Goal: Transaction & Acquisition: Book appointment/travel/reservation

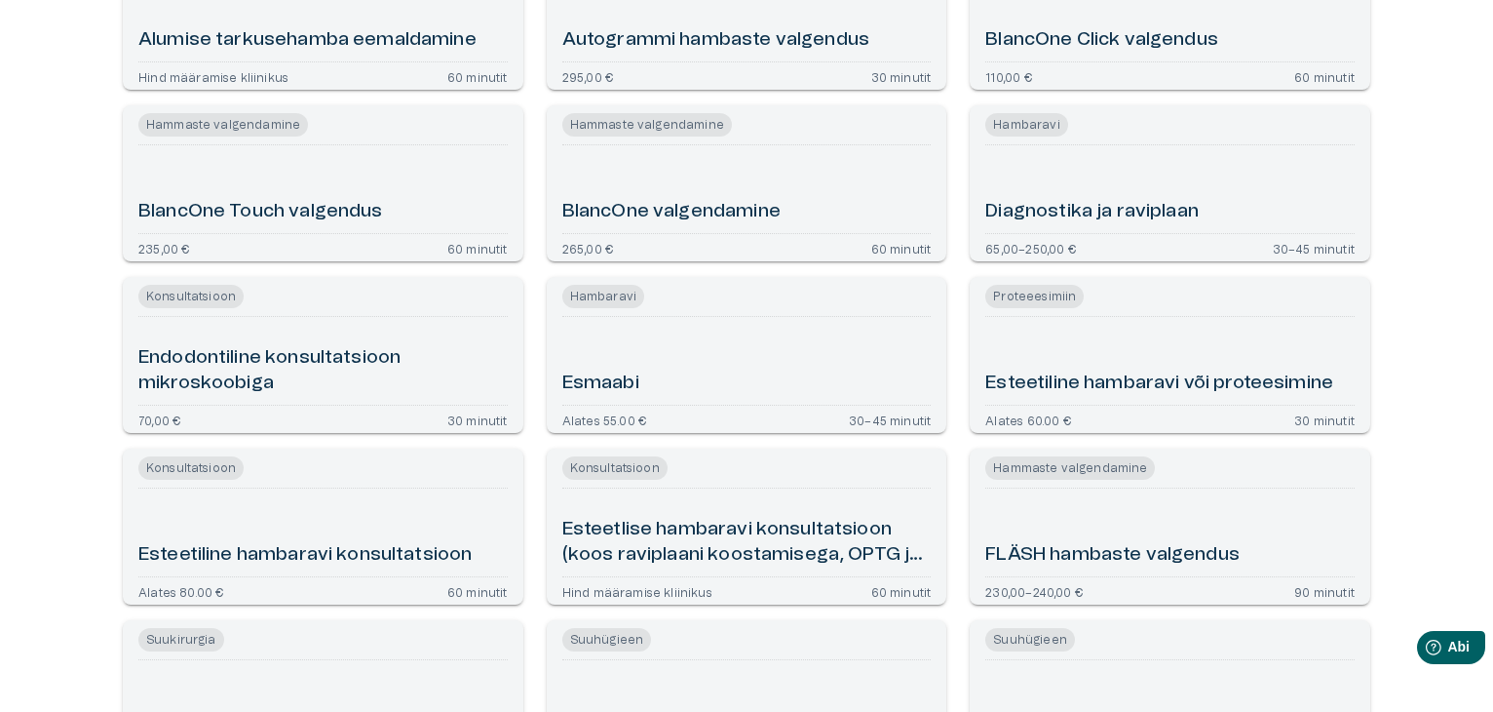
scroll to position [507, 0]
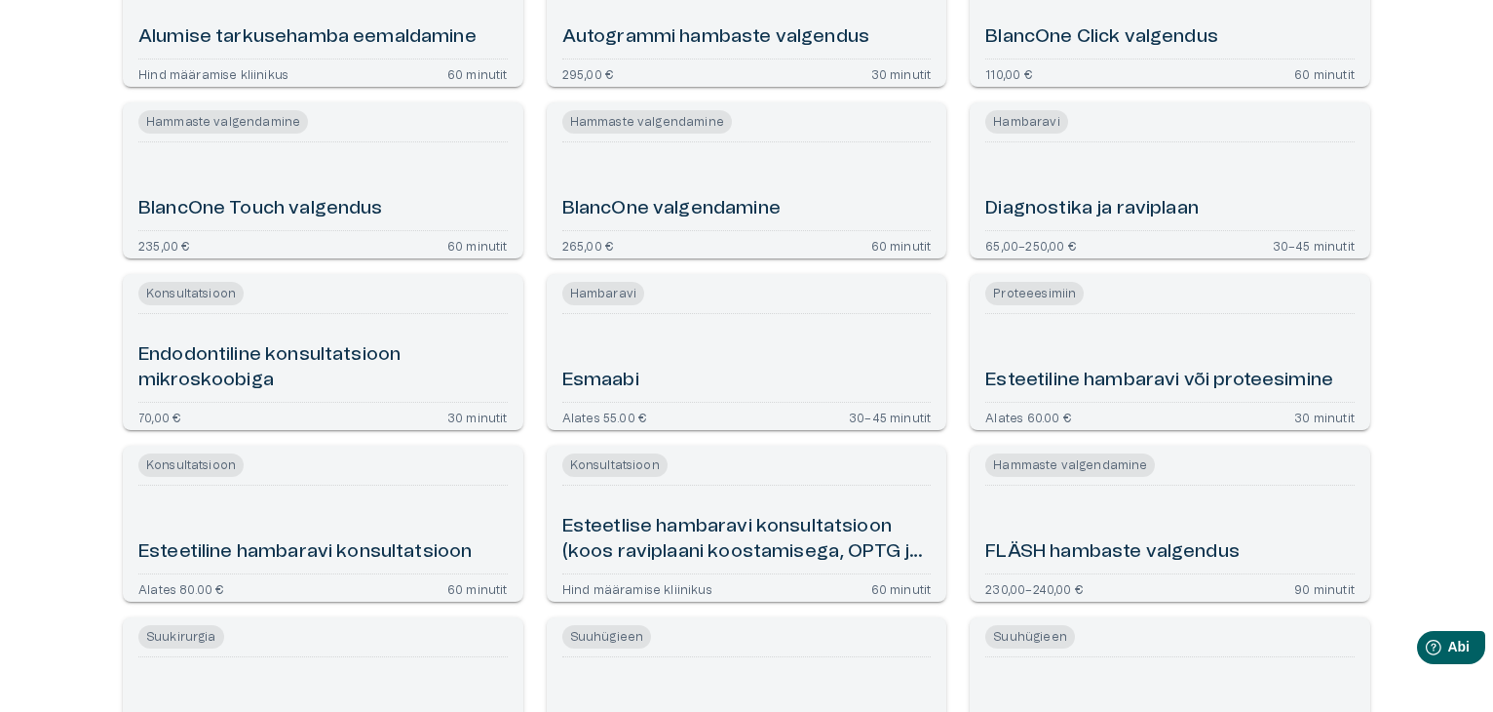
click at [1141, 206] on font "Diagnostika ja raviplaan" at bounding box center [1091, 208] width 213 height 19
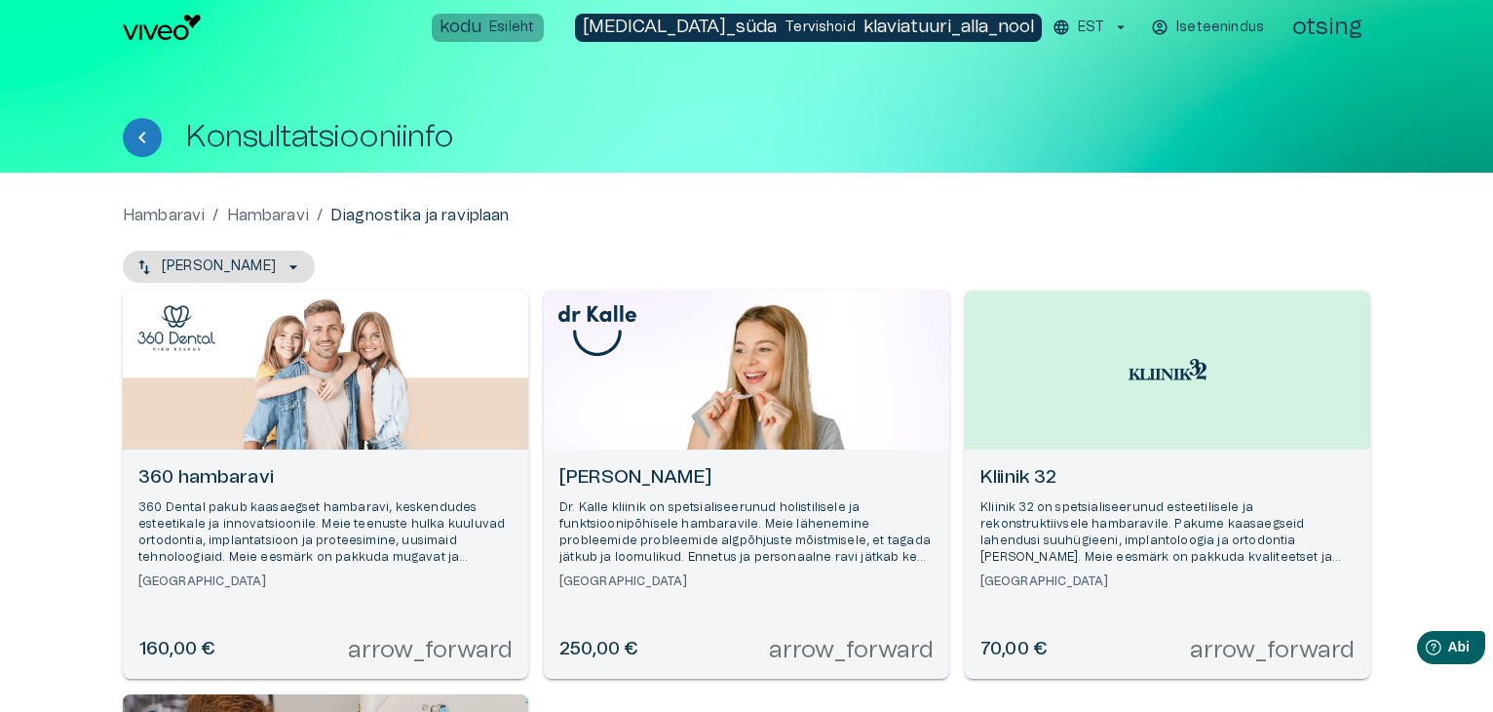
click at [534, 32] on font "Esileht" at bounding box center [511, 27] width 45 height 14
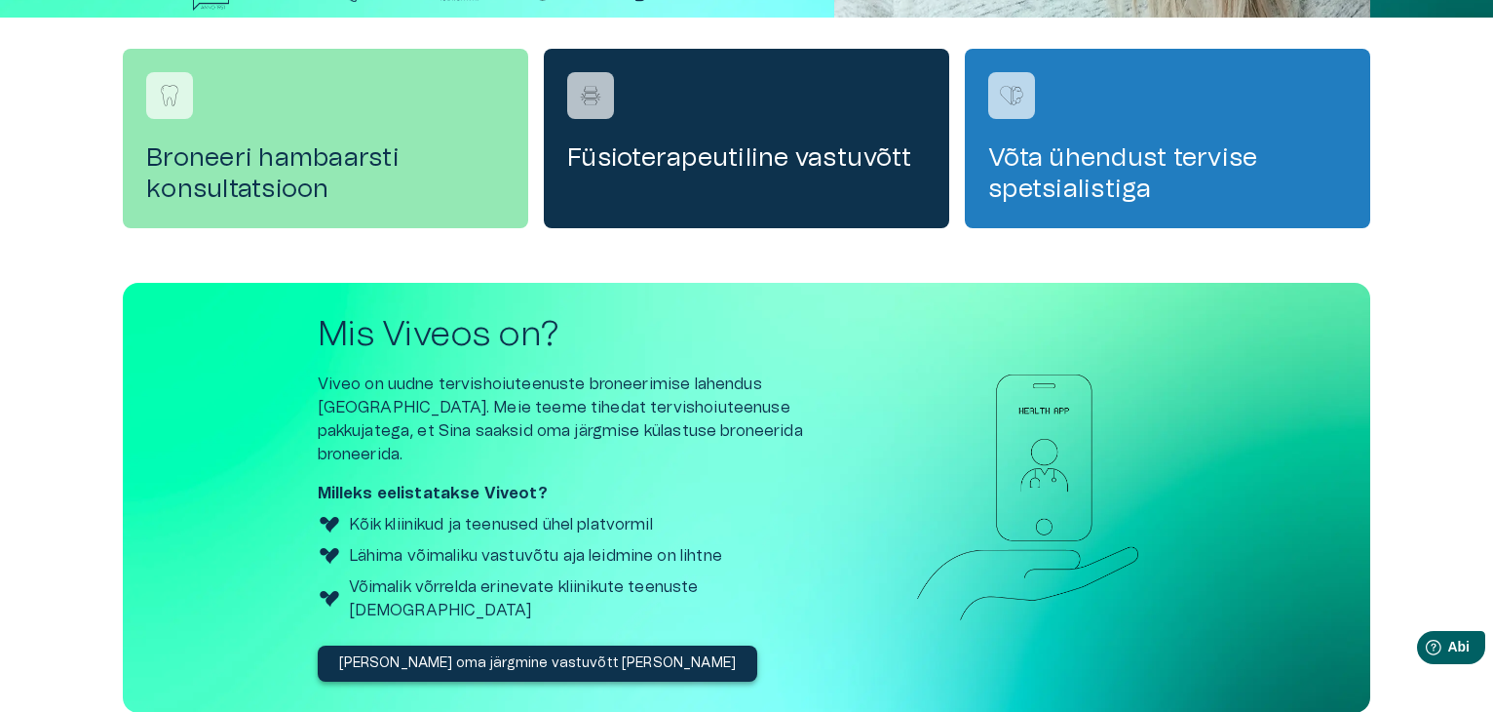
scroll to position [624, 0]
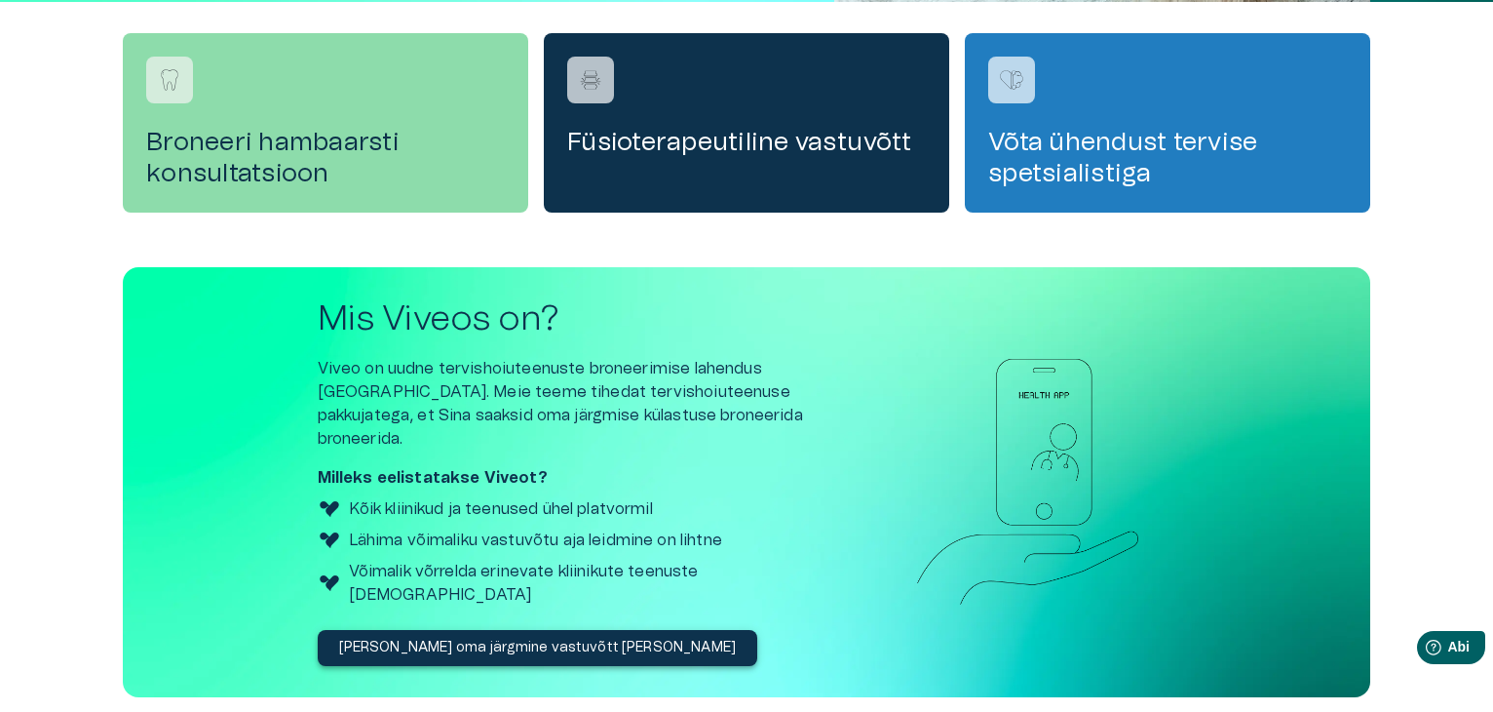
click at [269, 157] on h4 "Broneeri hambaarsti konsultatsioon" at bounding box center [325, 158] width 359 height 62
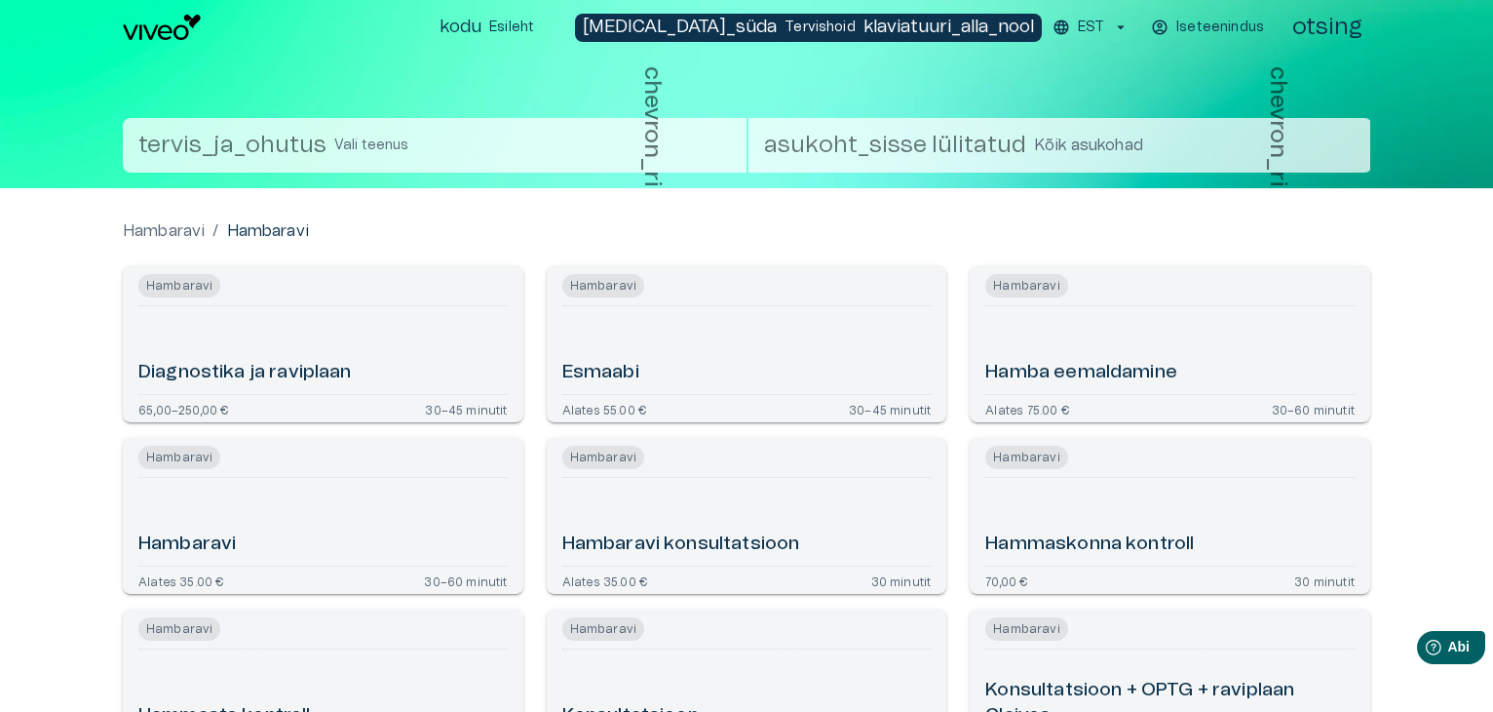
click at [225, 539] on font "Hambaravi" at bounding box center [186, 543] width 97 height 19
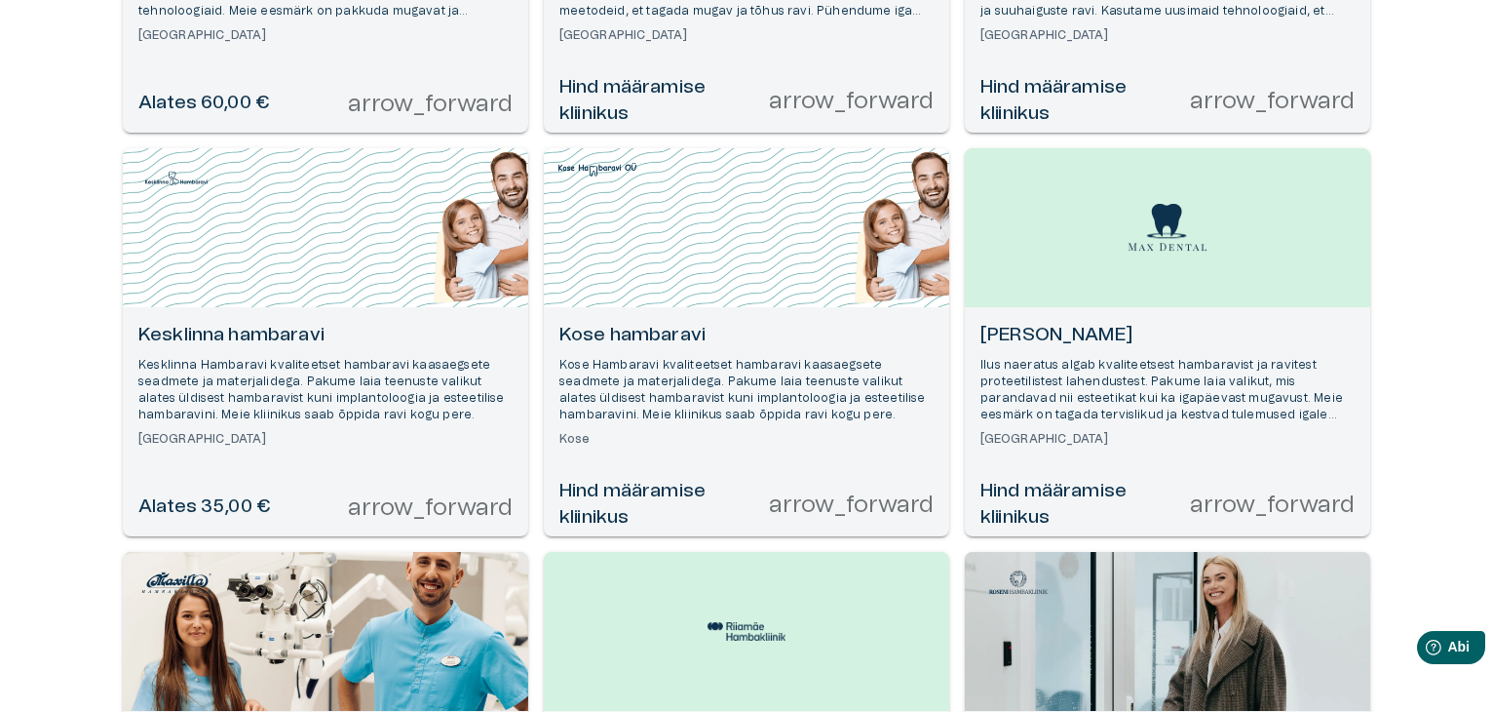
scroll to position [585, 0]
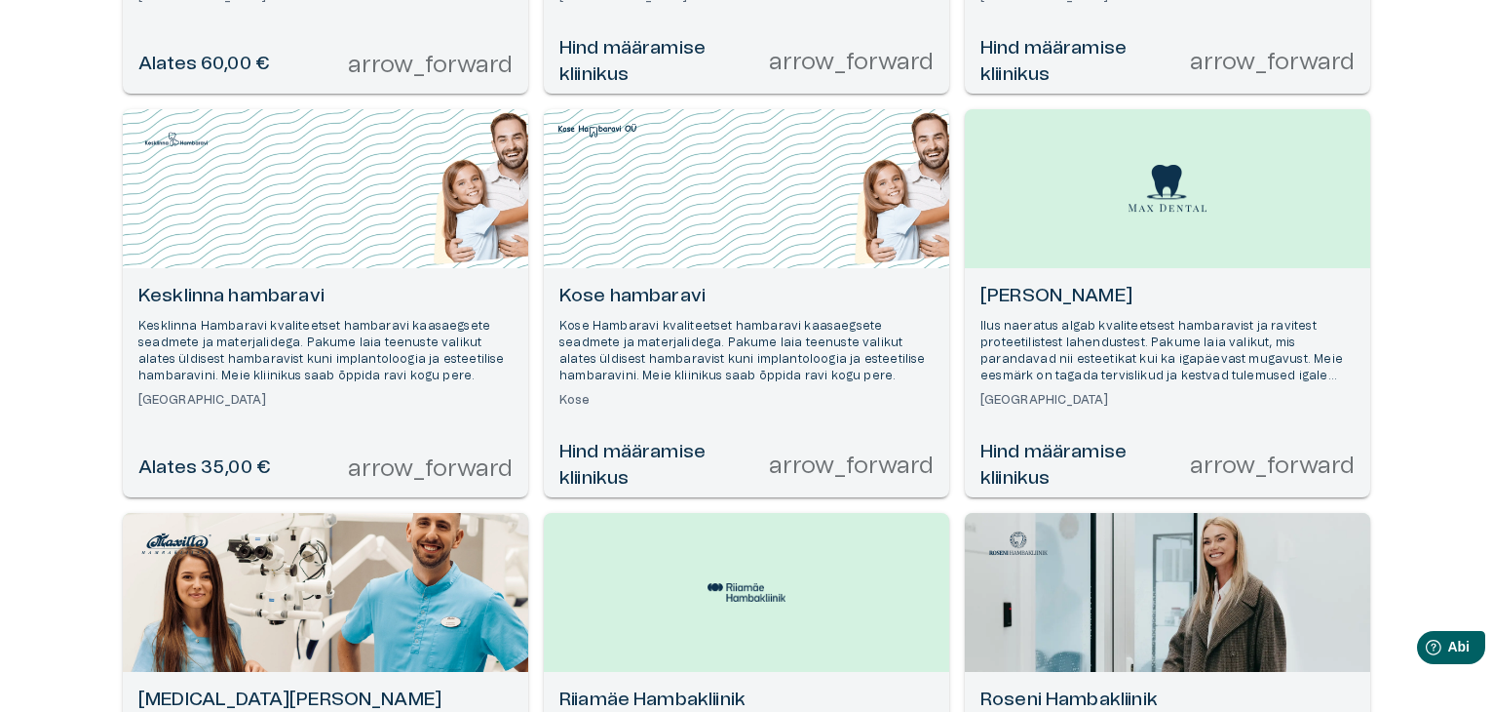
click at [1471, 160] on div "Hambaravi / [PERSON_NAME] / [PERSON_NAME] 360 hambaravi 360 Dental pakub kaasae…" at bounding box center [746, 679] width 1493 height 2182
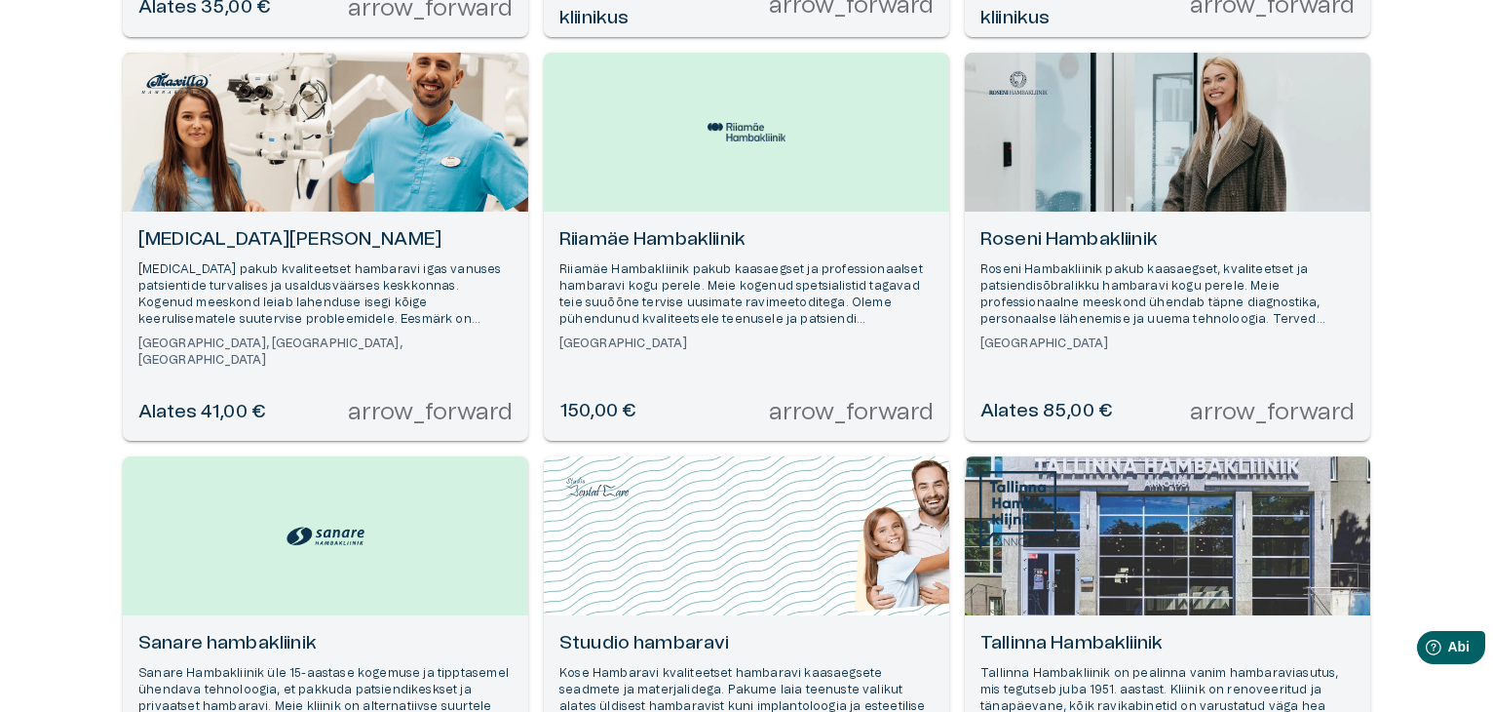
scroll to position [1131, 0]
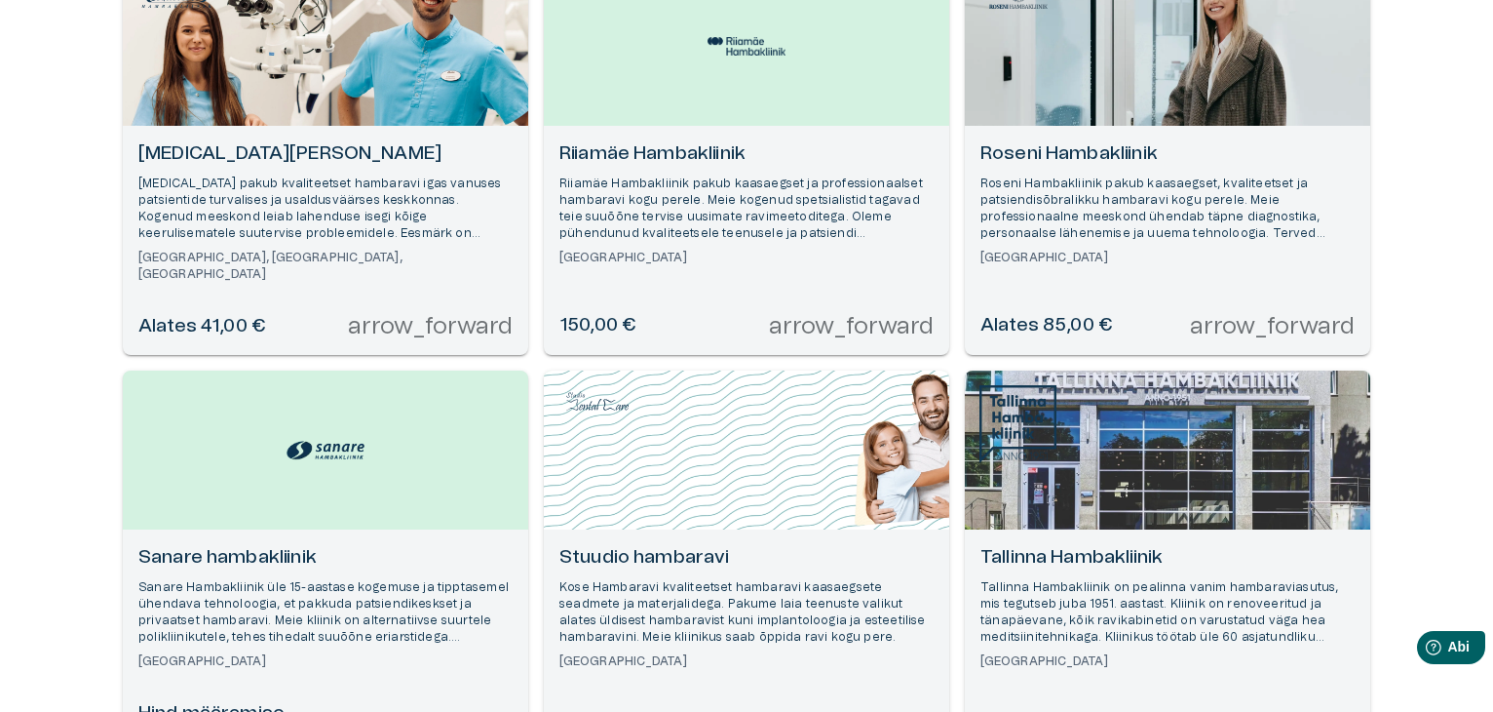
click at [317, 141] on h6 "[MEDICAL_DATA][PERSON_NAME]" at bounding box center [325, 154] width 374 height 26
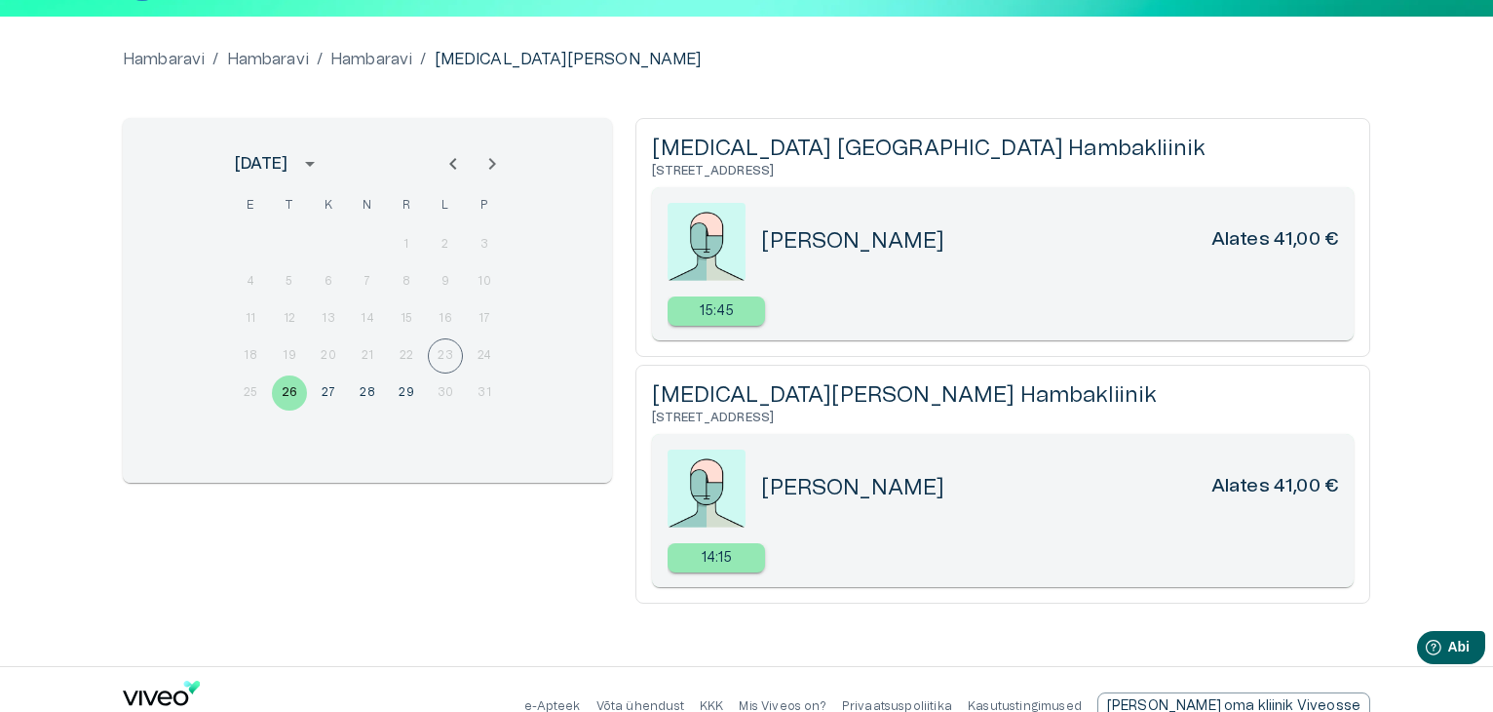
scroll to position [189, 0]
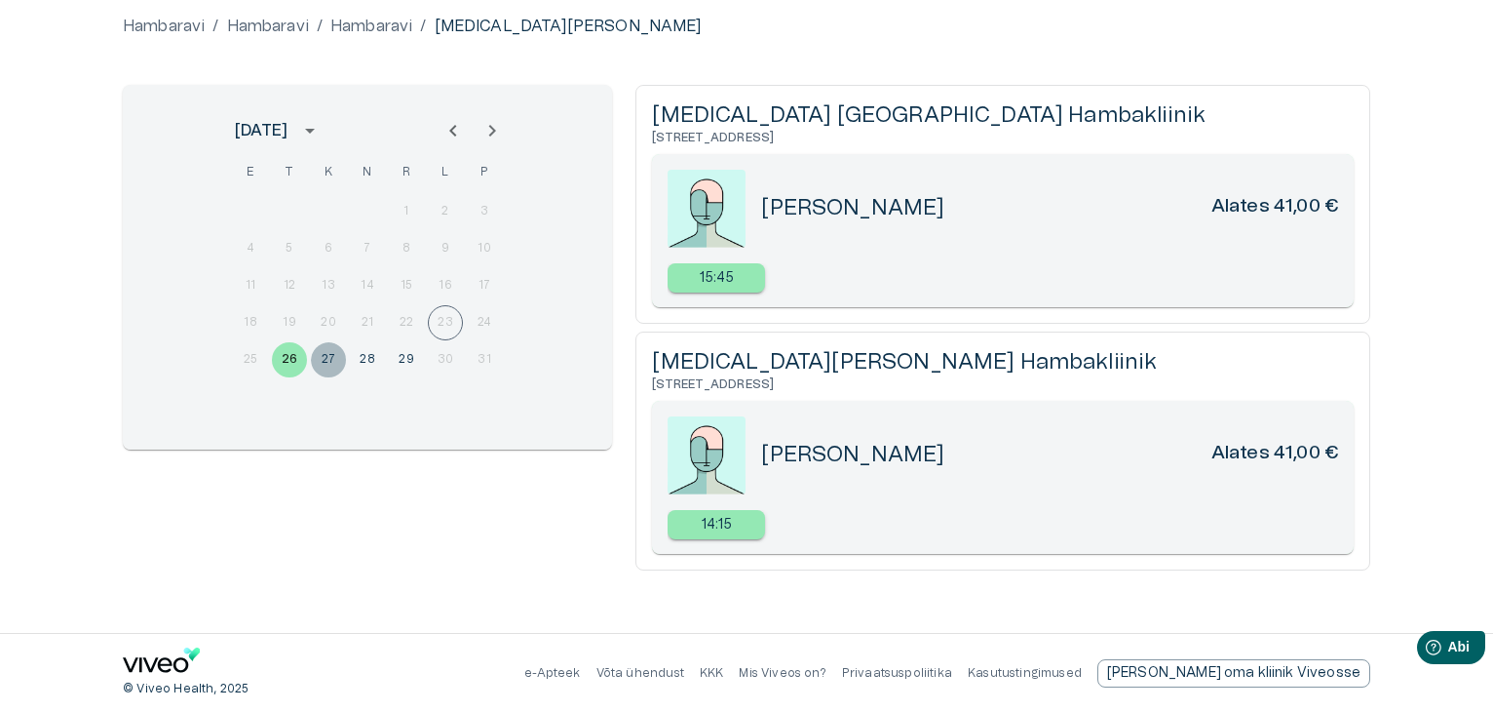
click at [330, 351] on font "27" at bounding box center [329, 359] width 15 height 19
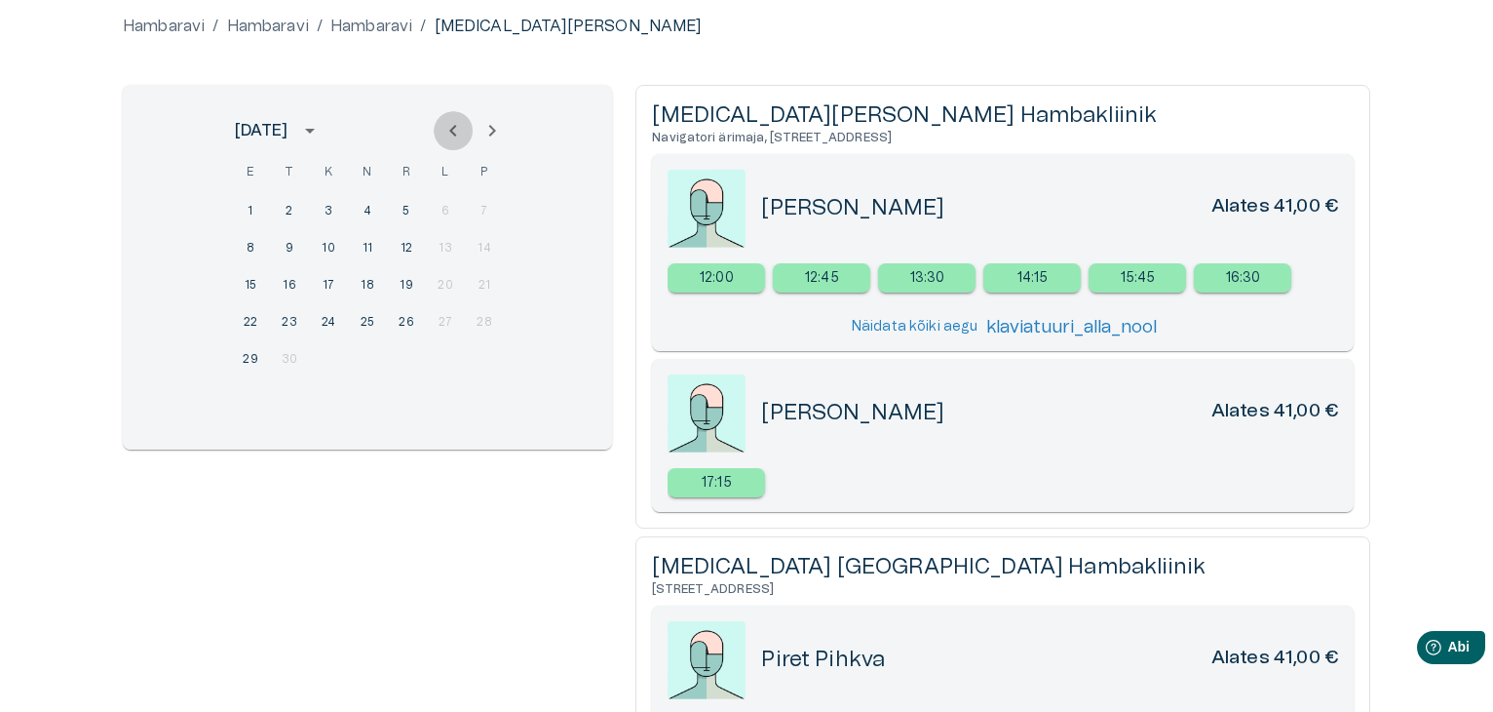
click at [453, 134] on icon "Eelmine kuu" at bounding box center [452, 131] width 7 height 12
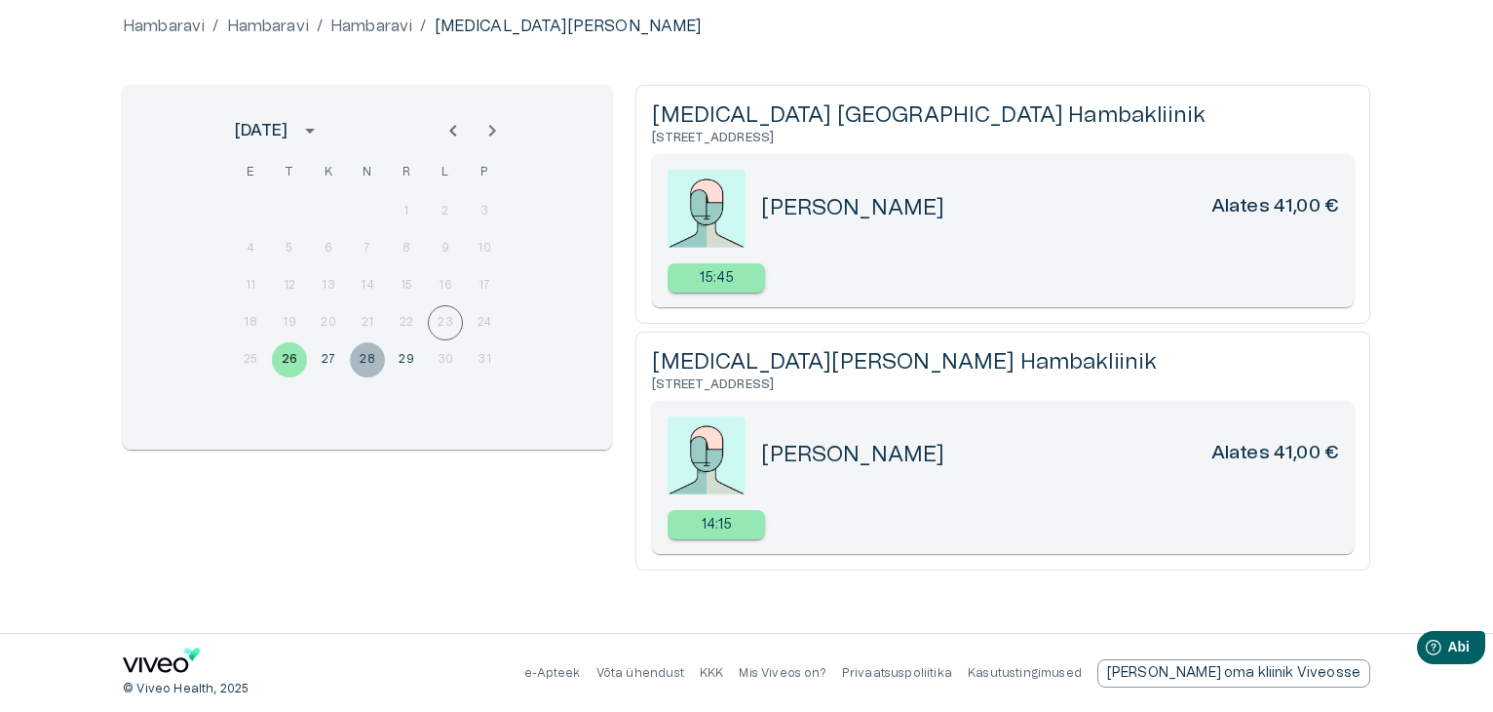
click at [370, 356] on font "28" at bounding box center [368, 359] width 16 height 12
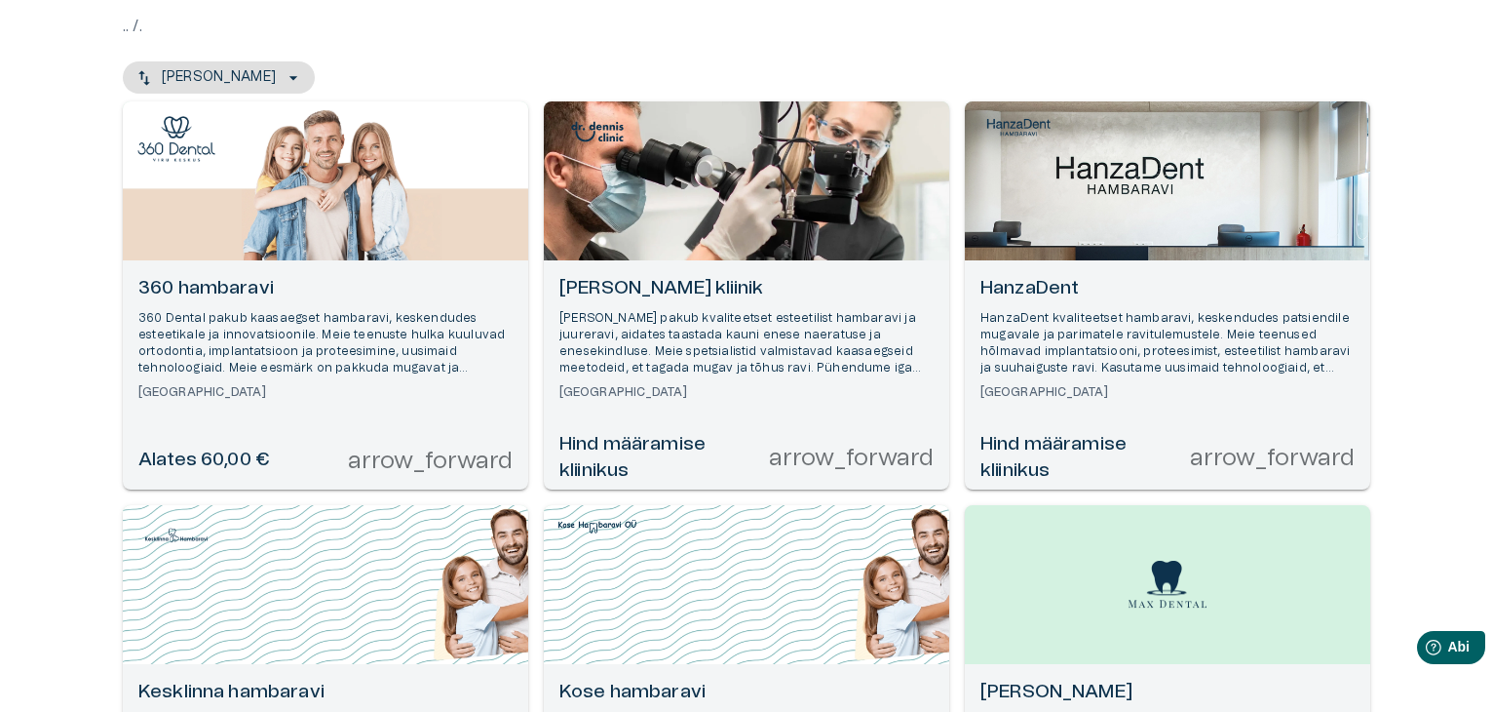
scroll to position [1249, 0]
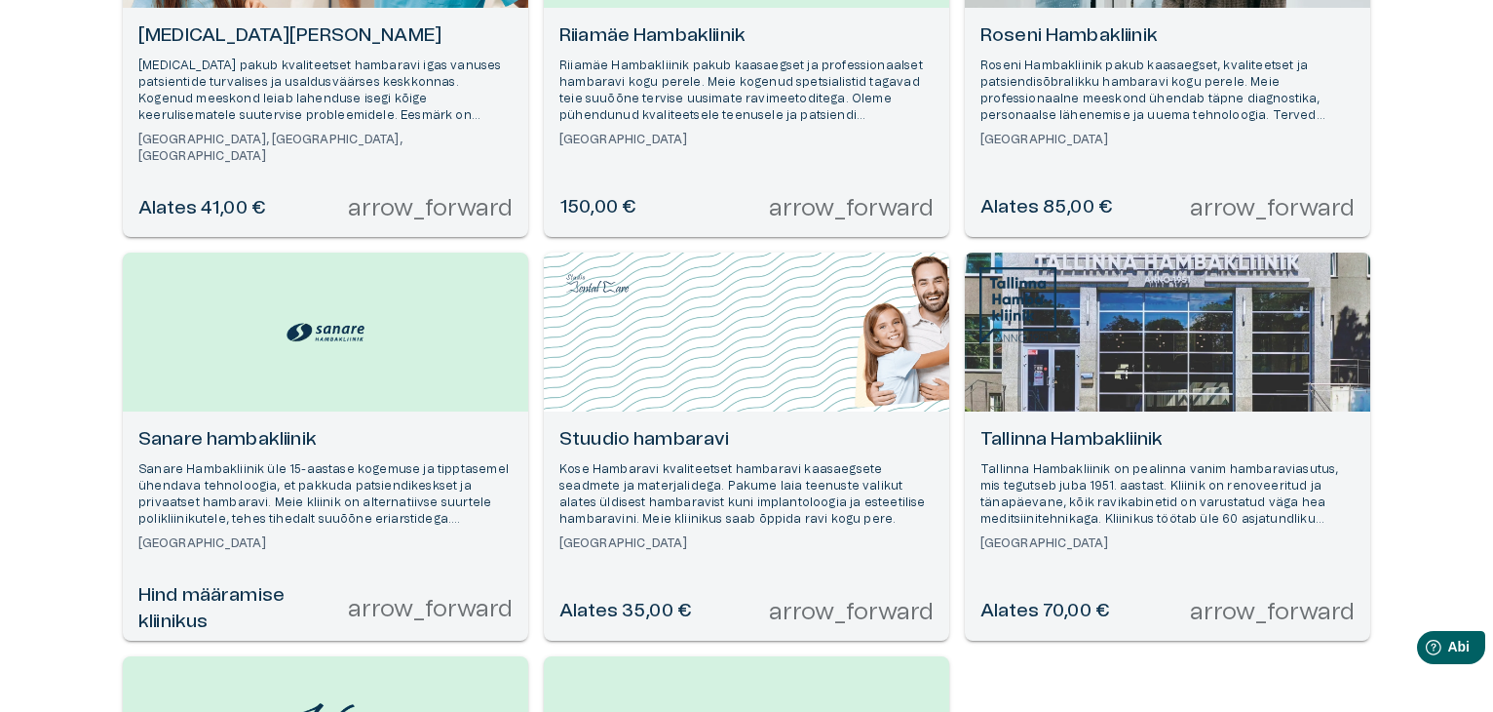
click at [691, 45] on h6 "Riiamäe Hambakliinik" at bounding box center [746, 36] width 374 height 26
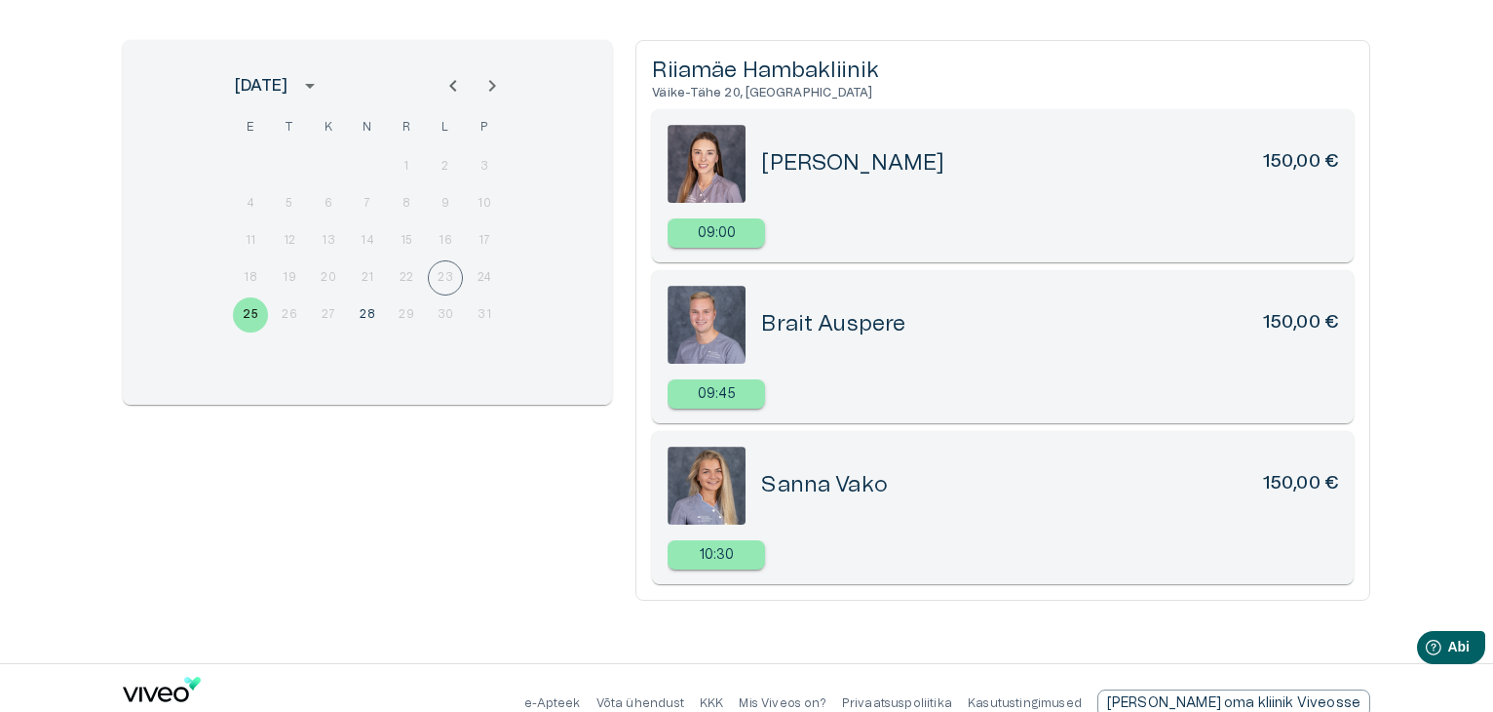
scroll to position [265, 0]
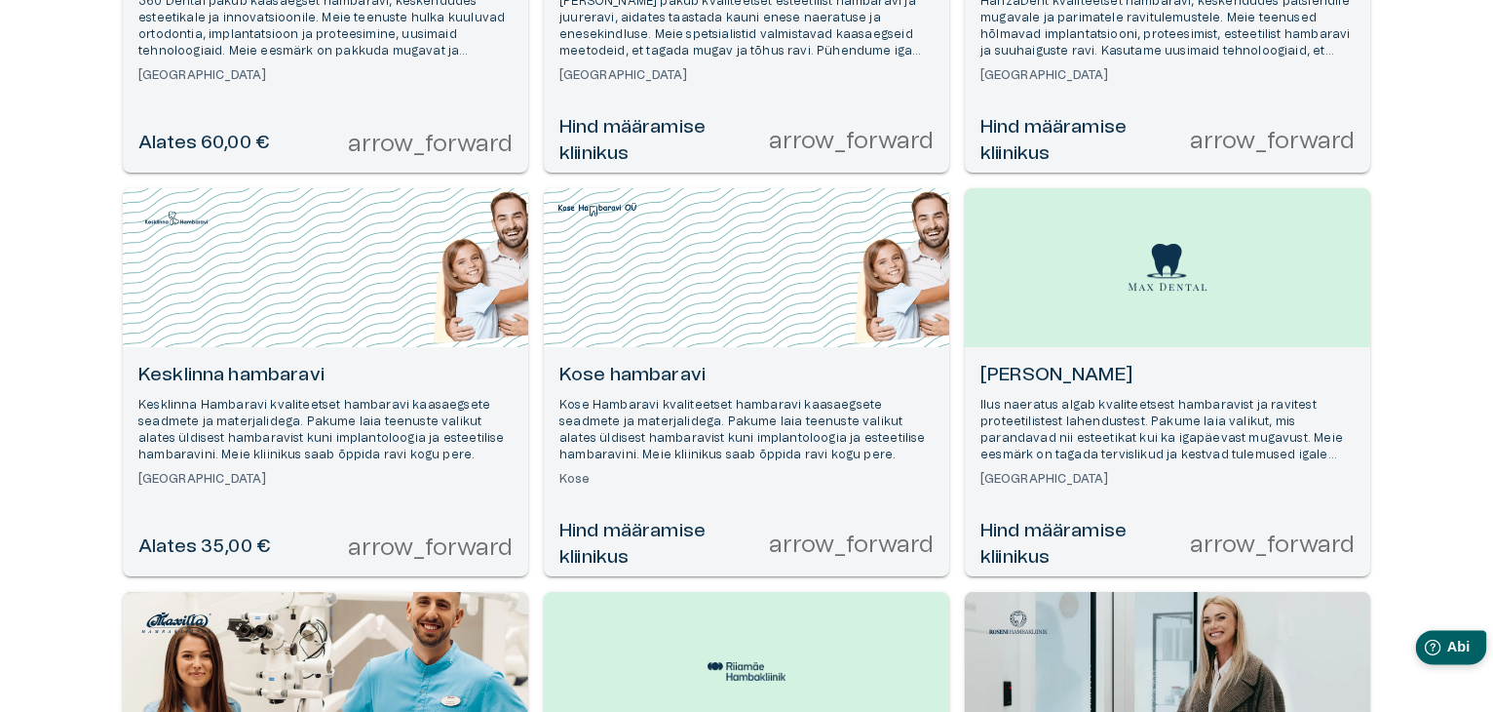
scroll to position [476, 0]
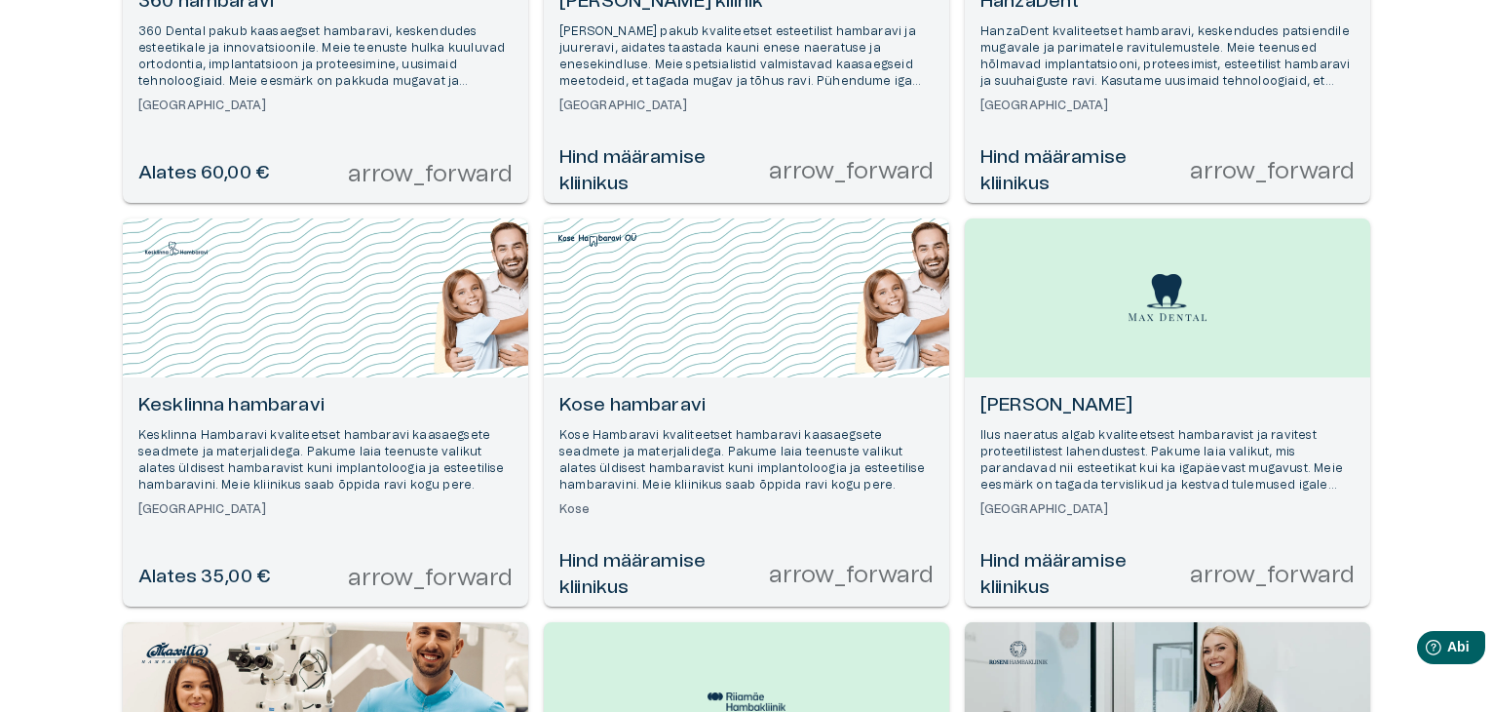
click at [331, 445] on font "Kesklinna Hambaravi kvaliteetset hambaravi kaasaegsete seadmete ja materjalideg…" at bounding box center [321, 459] width 366 height 61
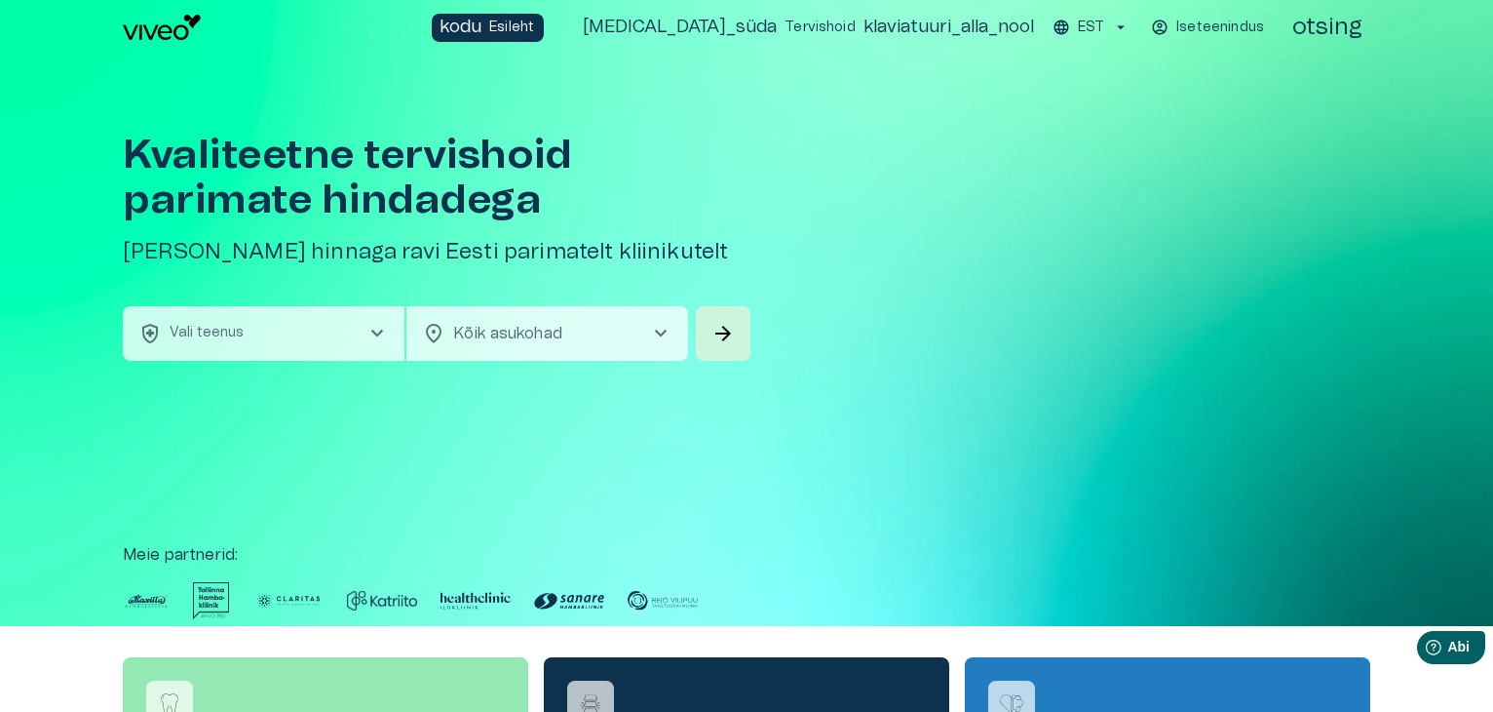
scroll to position [624, 0]
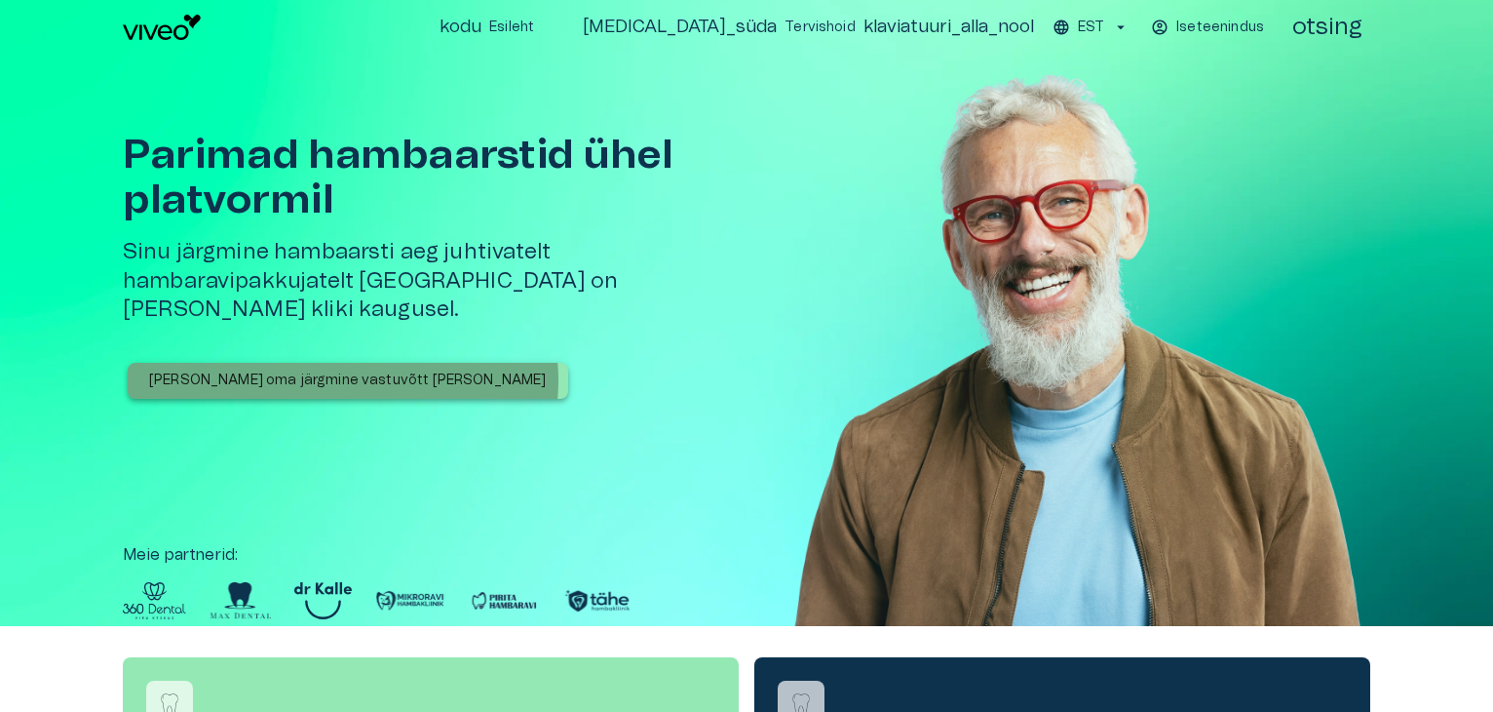
click at [342, 373] on font "[PERSON_NAME] oma järgmine vastuvõtt [PERSON_NAME]" at bounding box center [348, 380] width 398 height 14
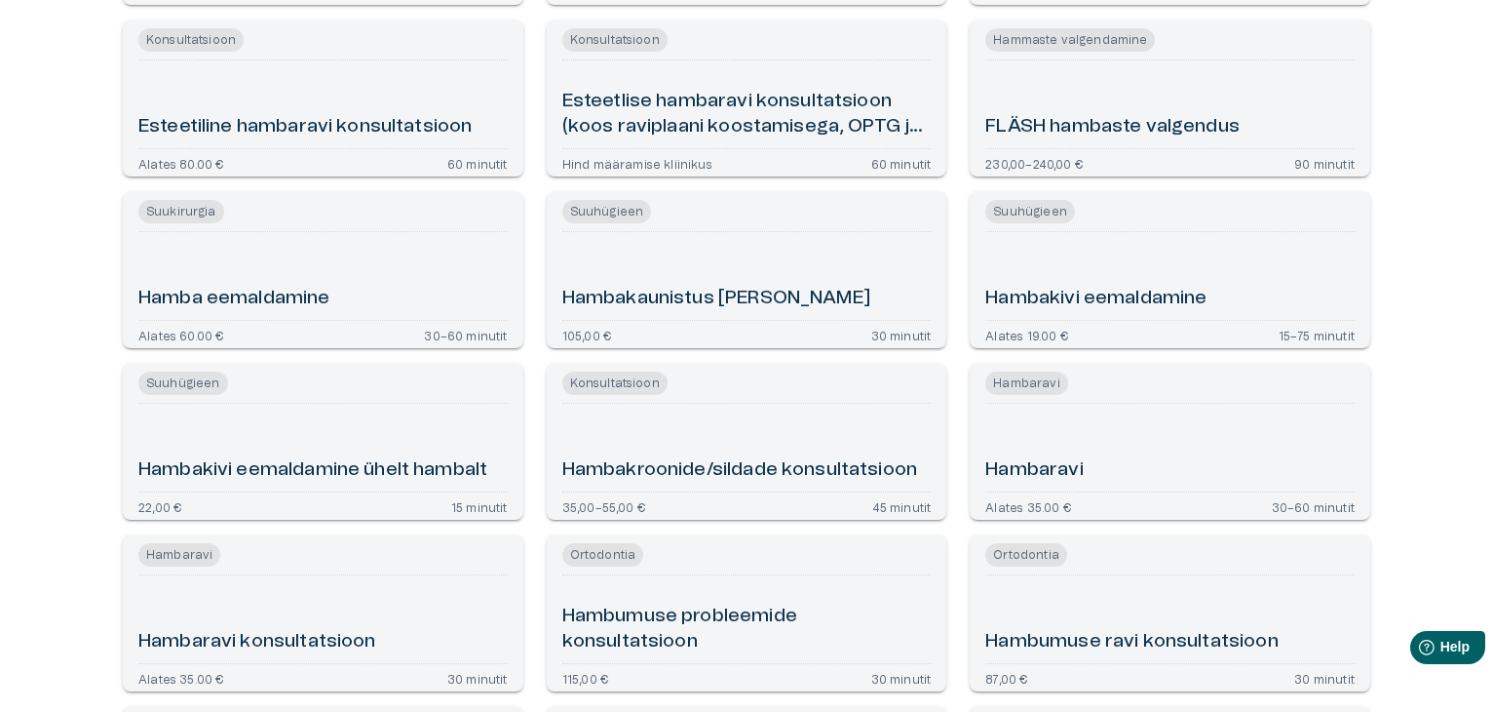
scroll to position [1090, 0]
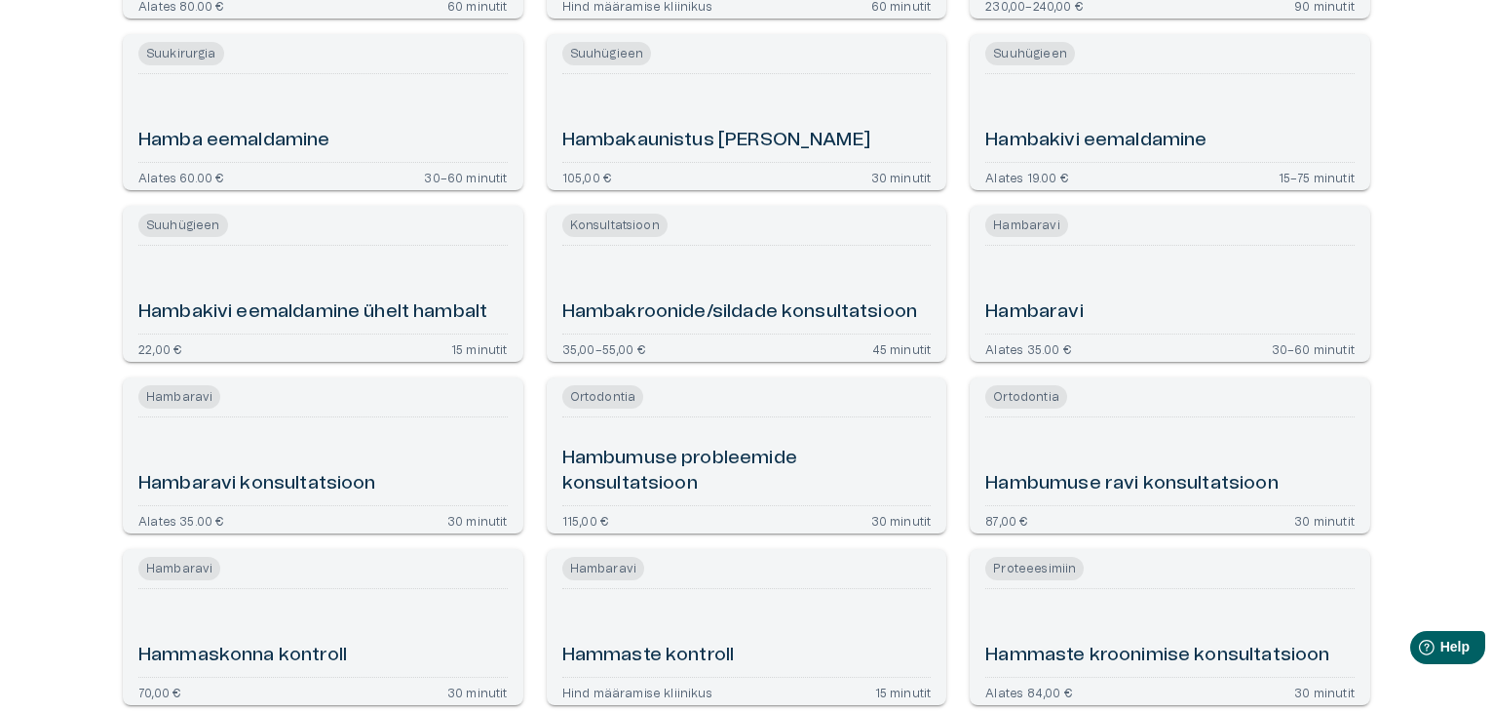
click at [1037, 299] on h6 "Hambaravi" at bounding box center [1033, 312] width 97 height 26
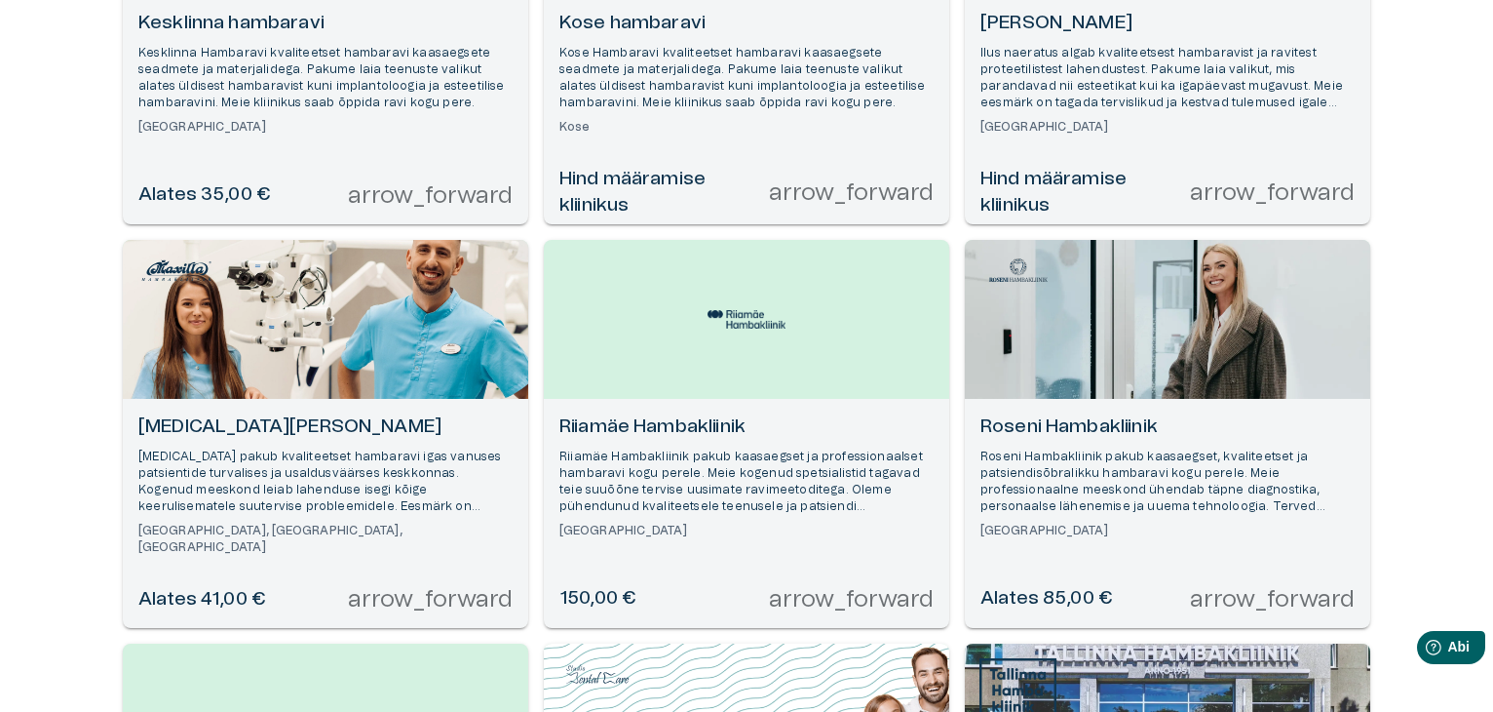
scroll to position [897, 0]
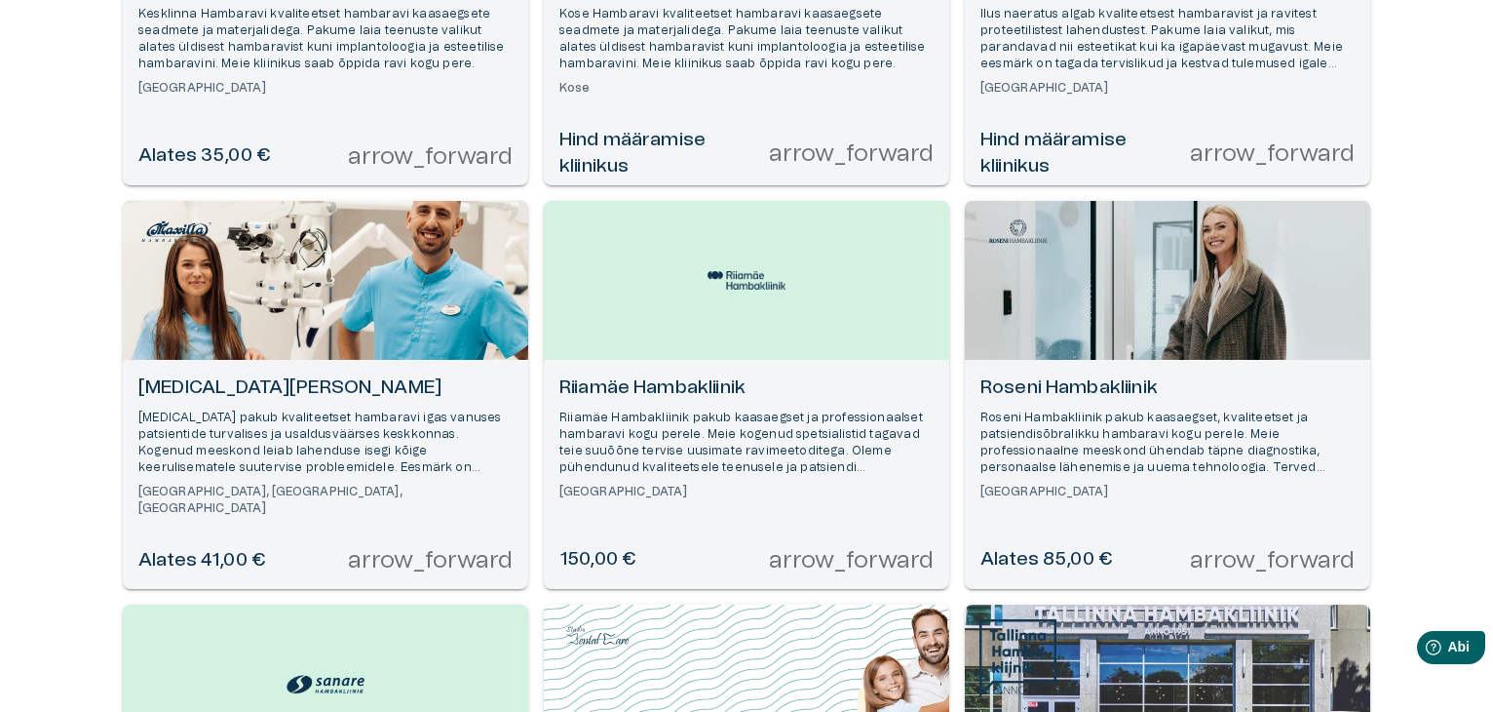
click at [188, 491] on font "[GEOGRAPHIC_DATA], [GEOGRAPHIC_DATA], [GEOGRAPHIC_DATA]" at bounding box center [270, 499] width 264 height 28
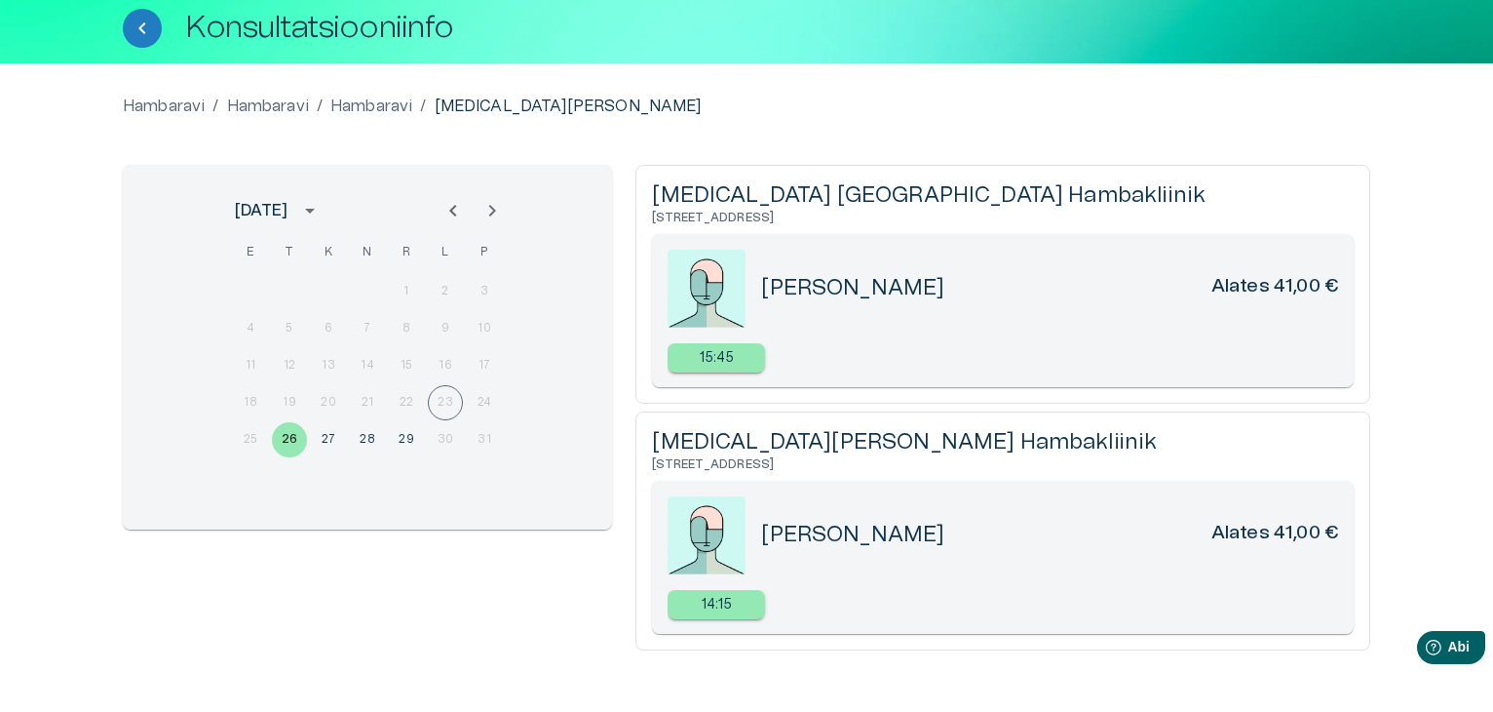
scroll to position [189, 0]
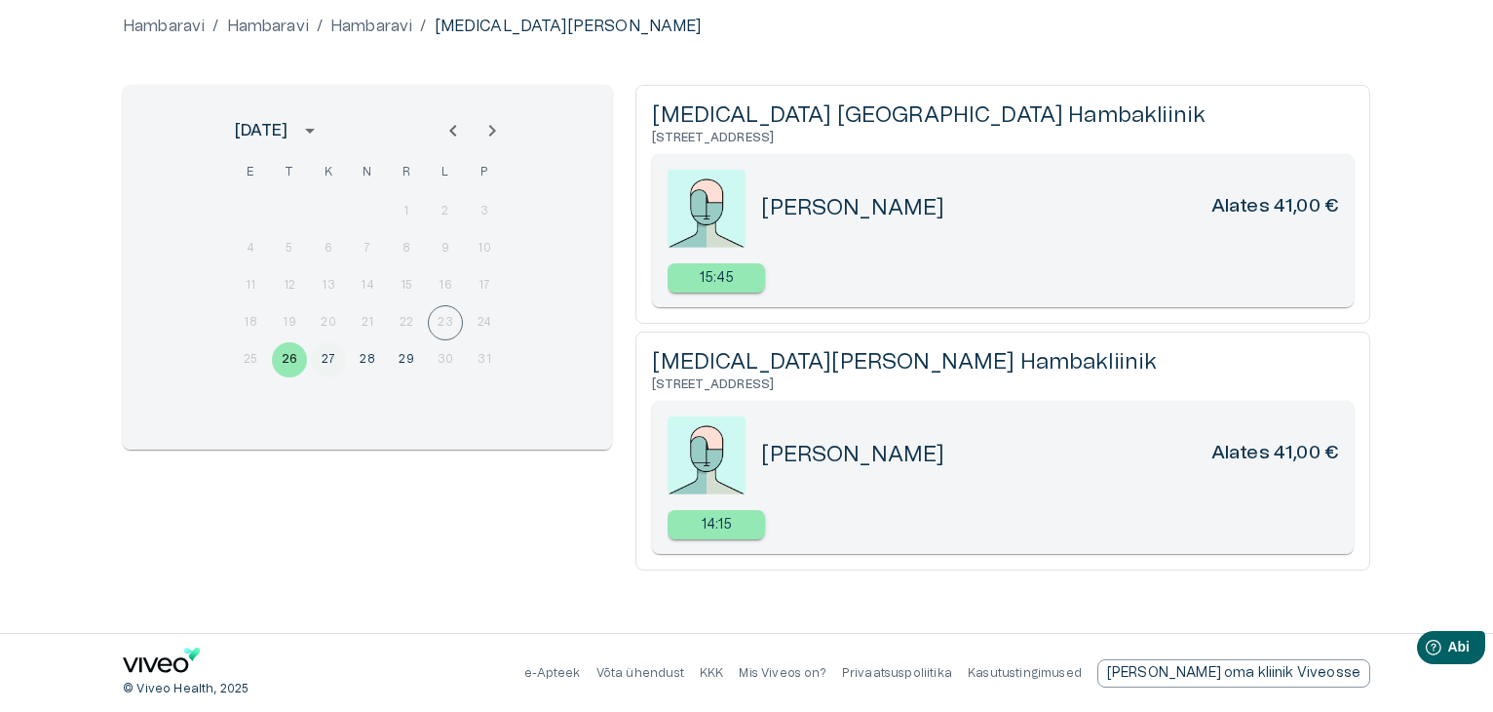
click at [334, 357] on font "27" at bounding box center [329, 359] width 15 height 12
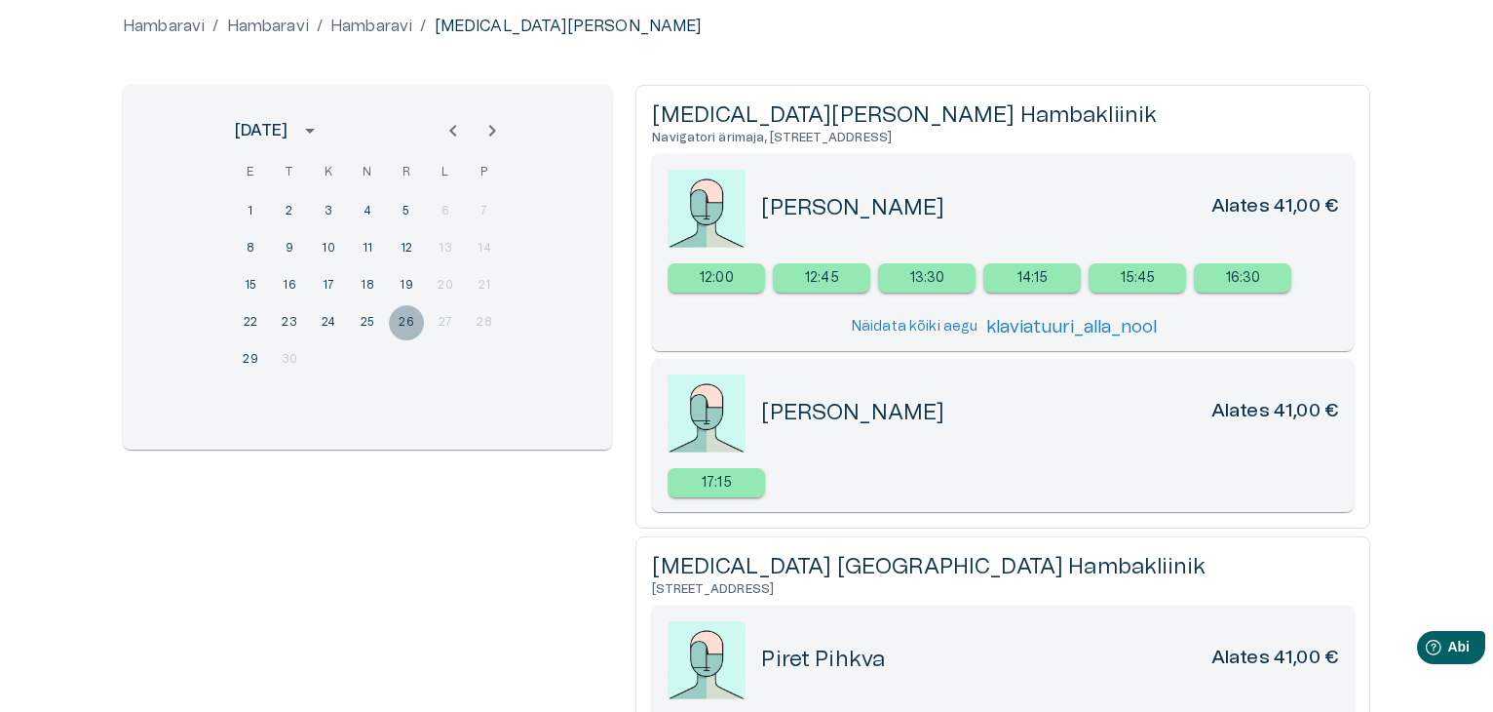
click at [405, 320] on font "26" at bounding box center [407, 322] width 16 height 12
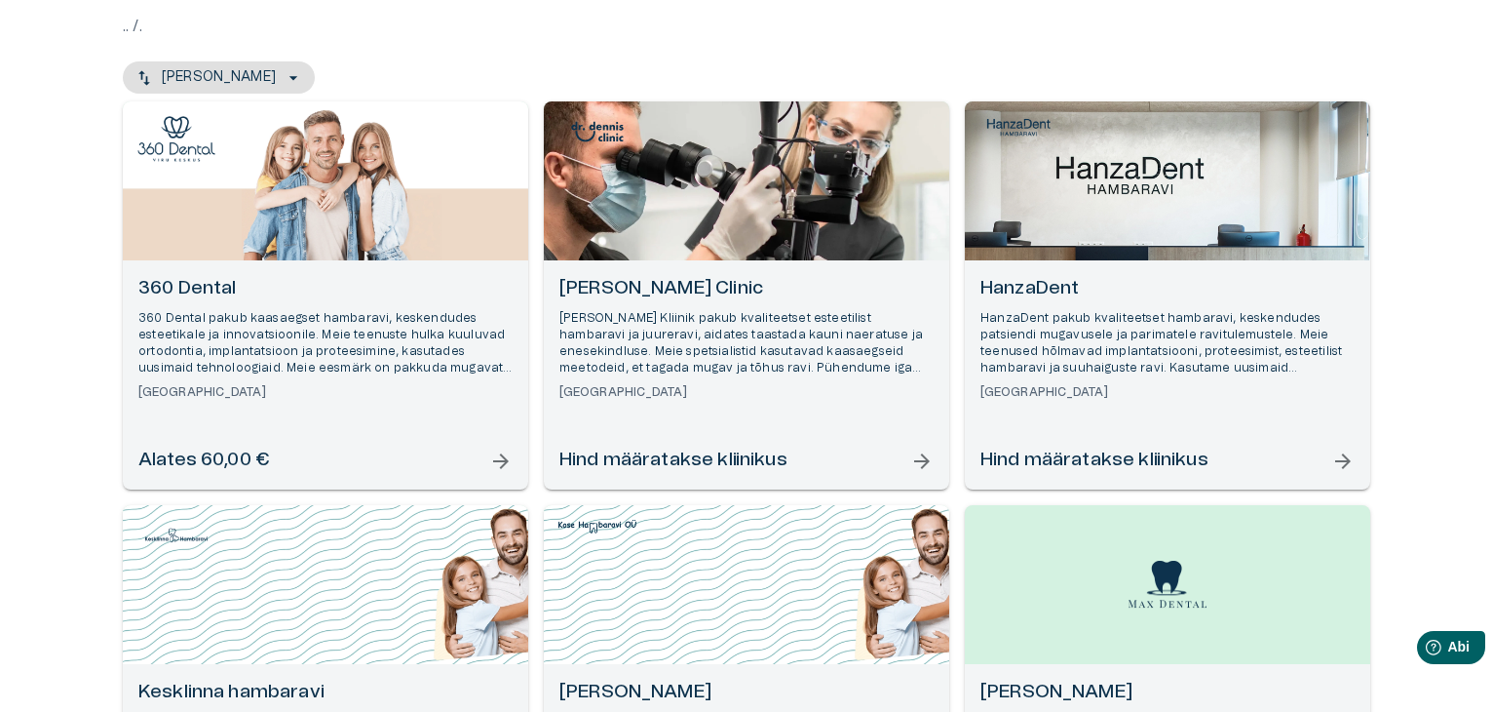
scroll to position [1014, 0]
